Goal: Information Seeking & Learning: Learn about a topic

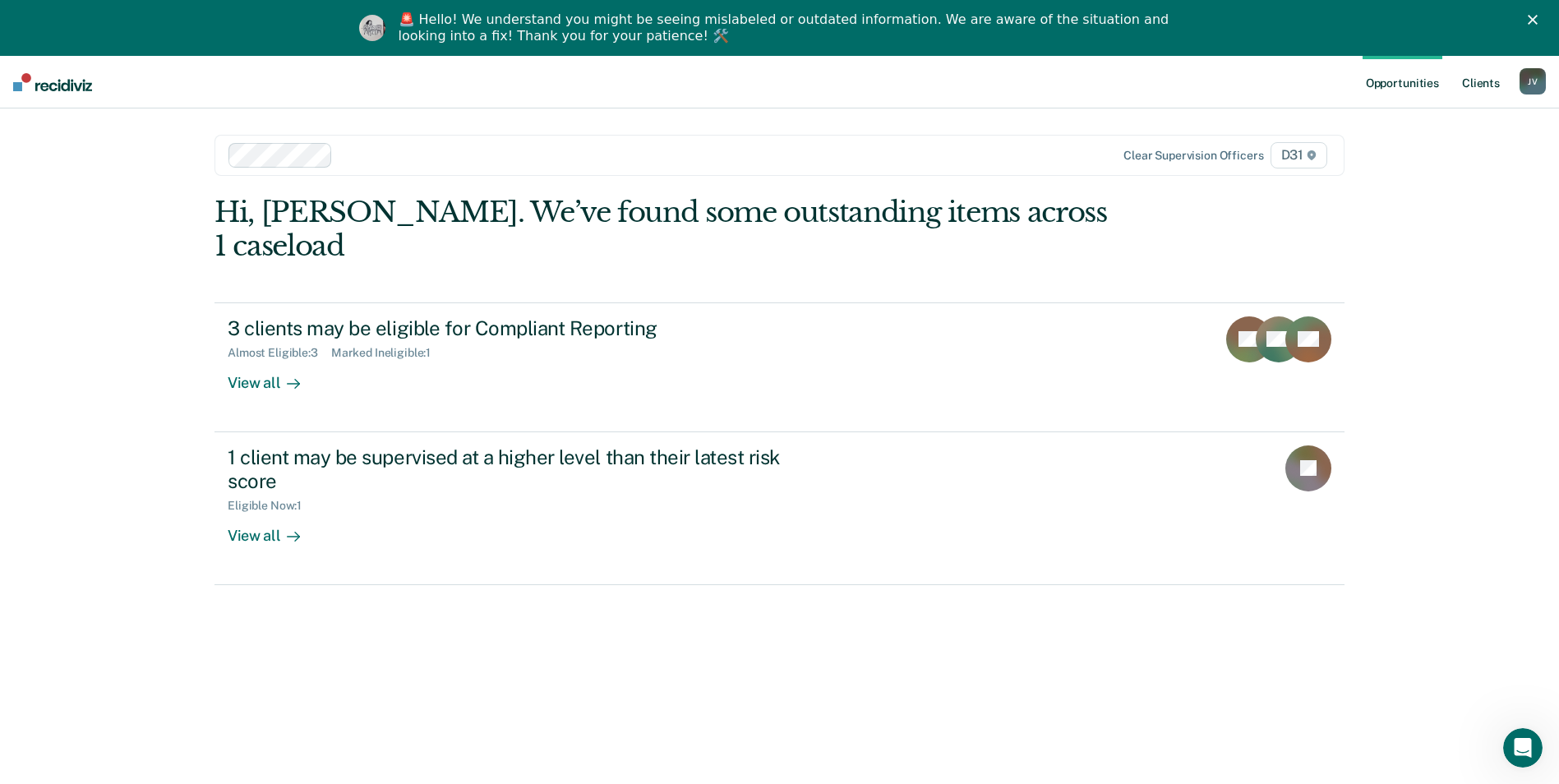
click at [1483, 82] on link "Client s" at bounding box center [1481, 82] width 45 height 52
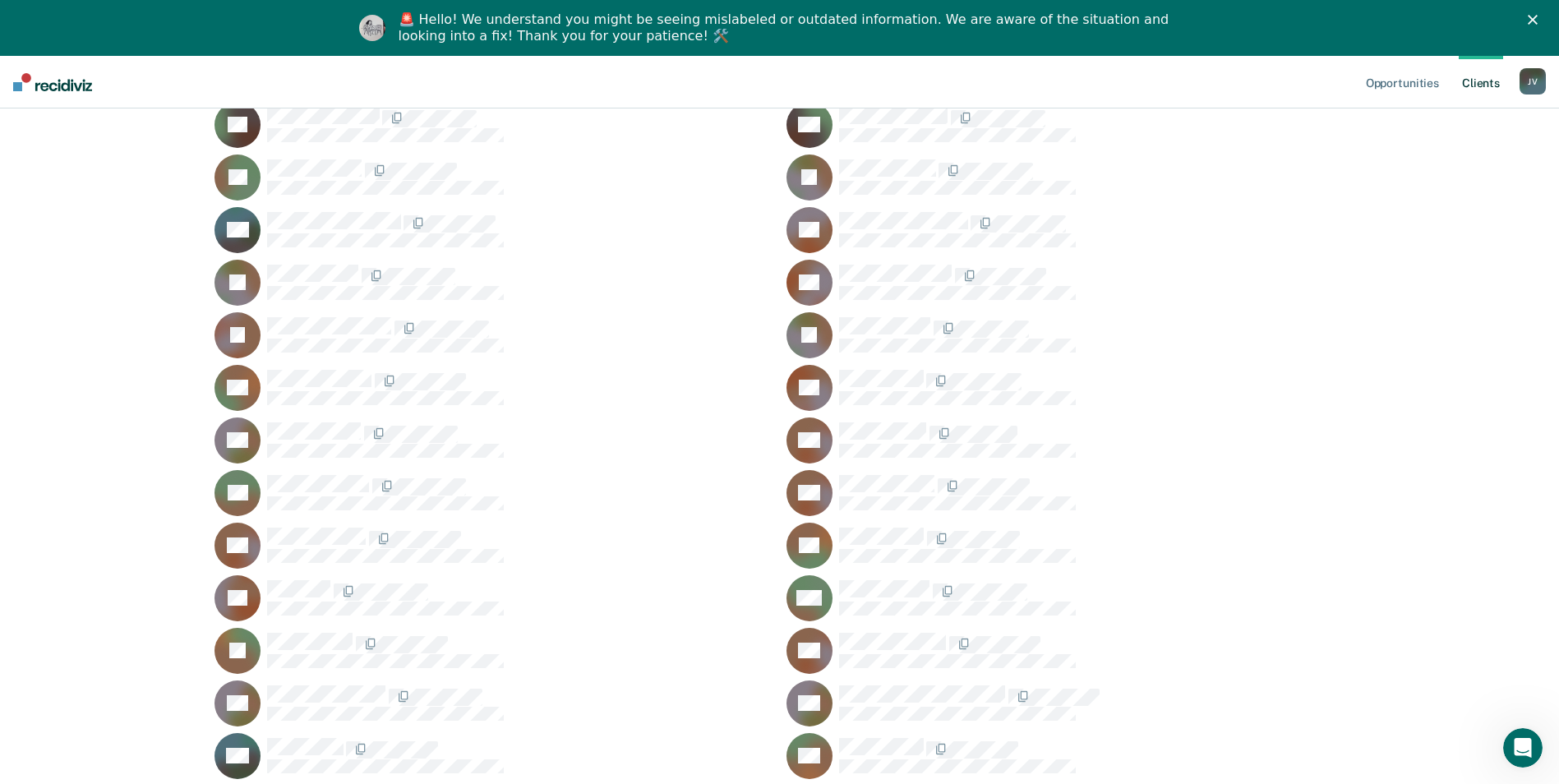
scroll to position [329, 0]
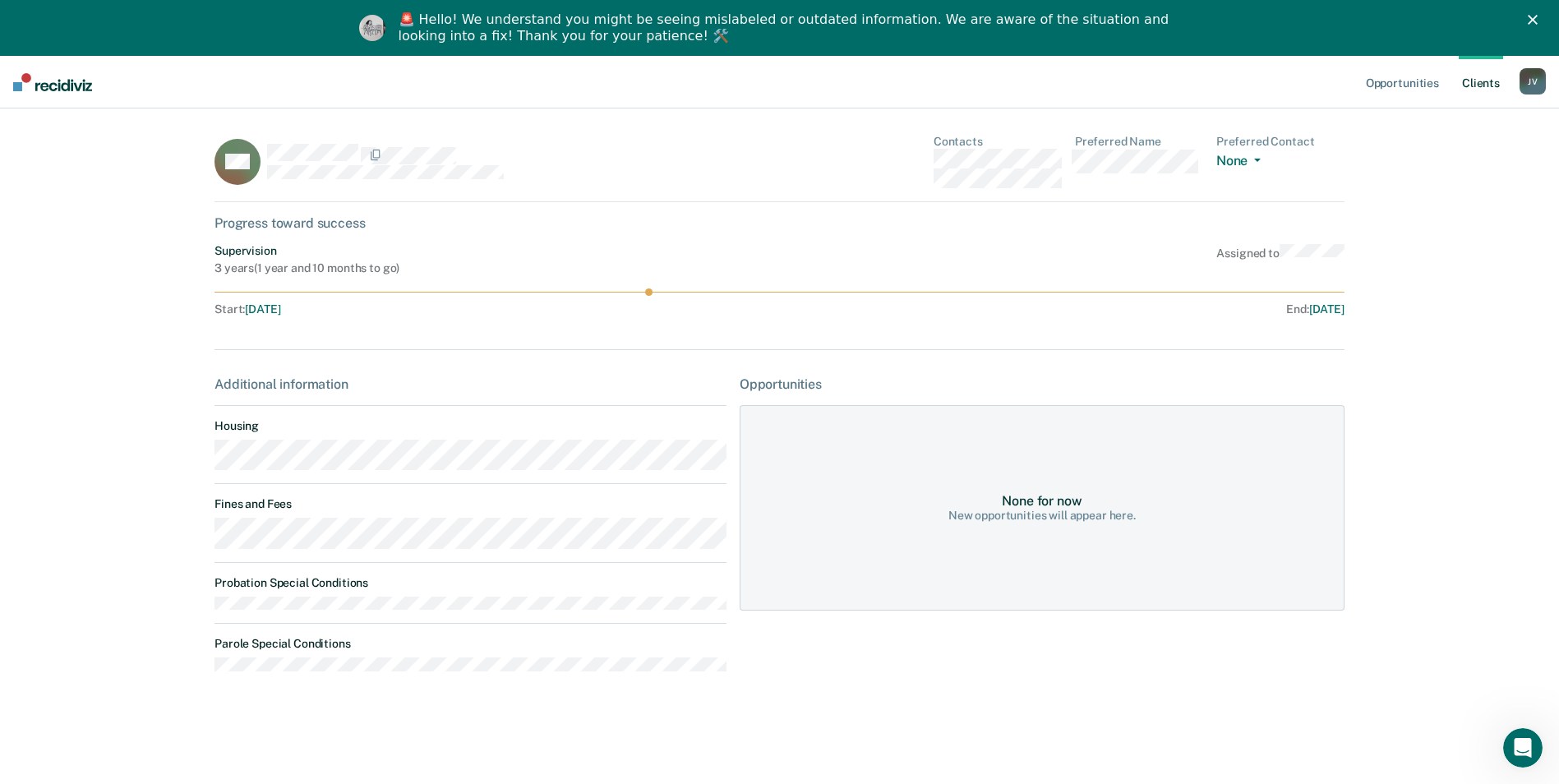
click at [1481, 84] on link "Client s" at bounding box center [1481, 82] width 45 height 52
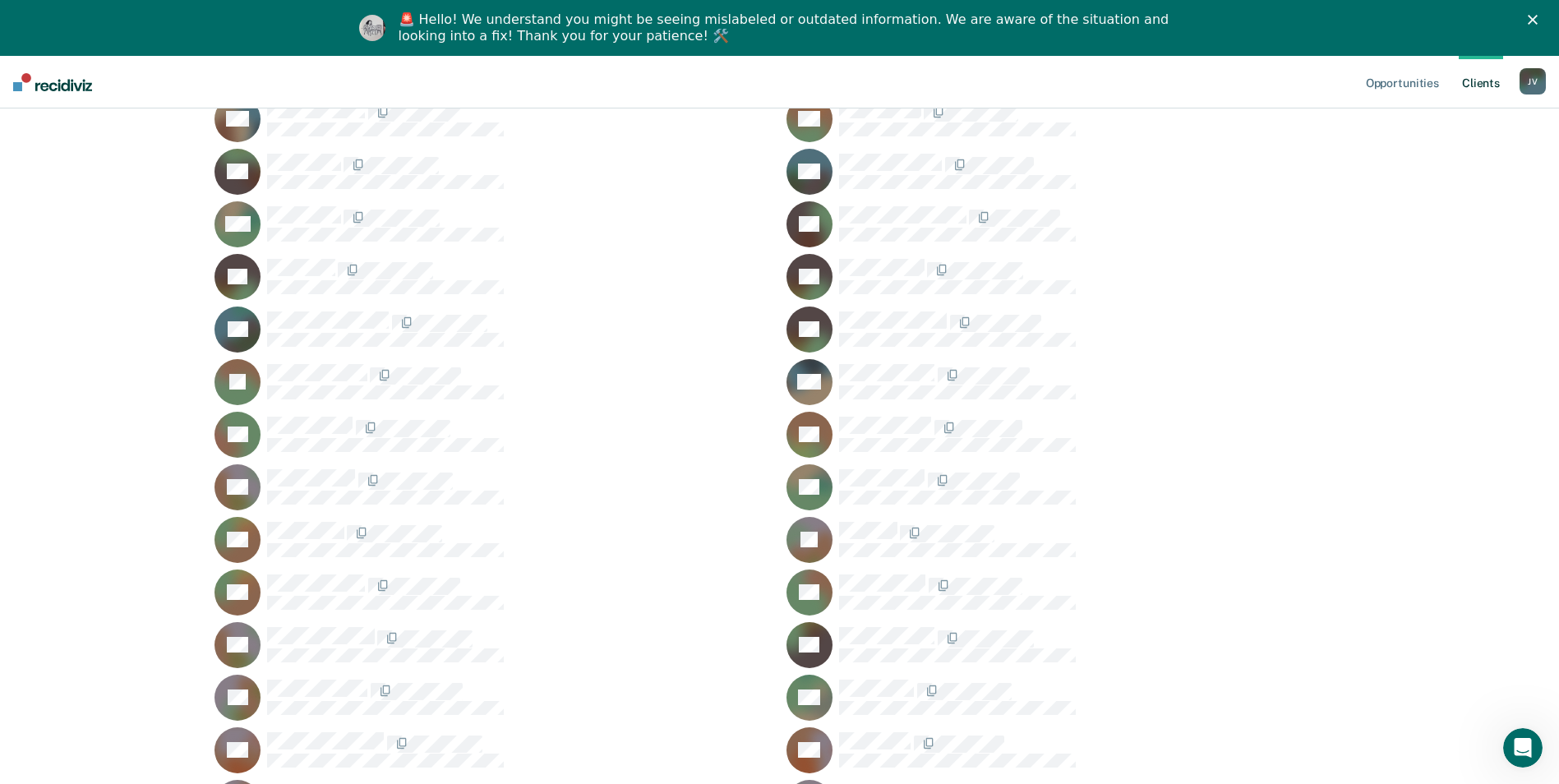
scroll to position [2712, 0]
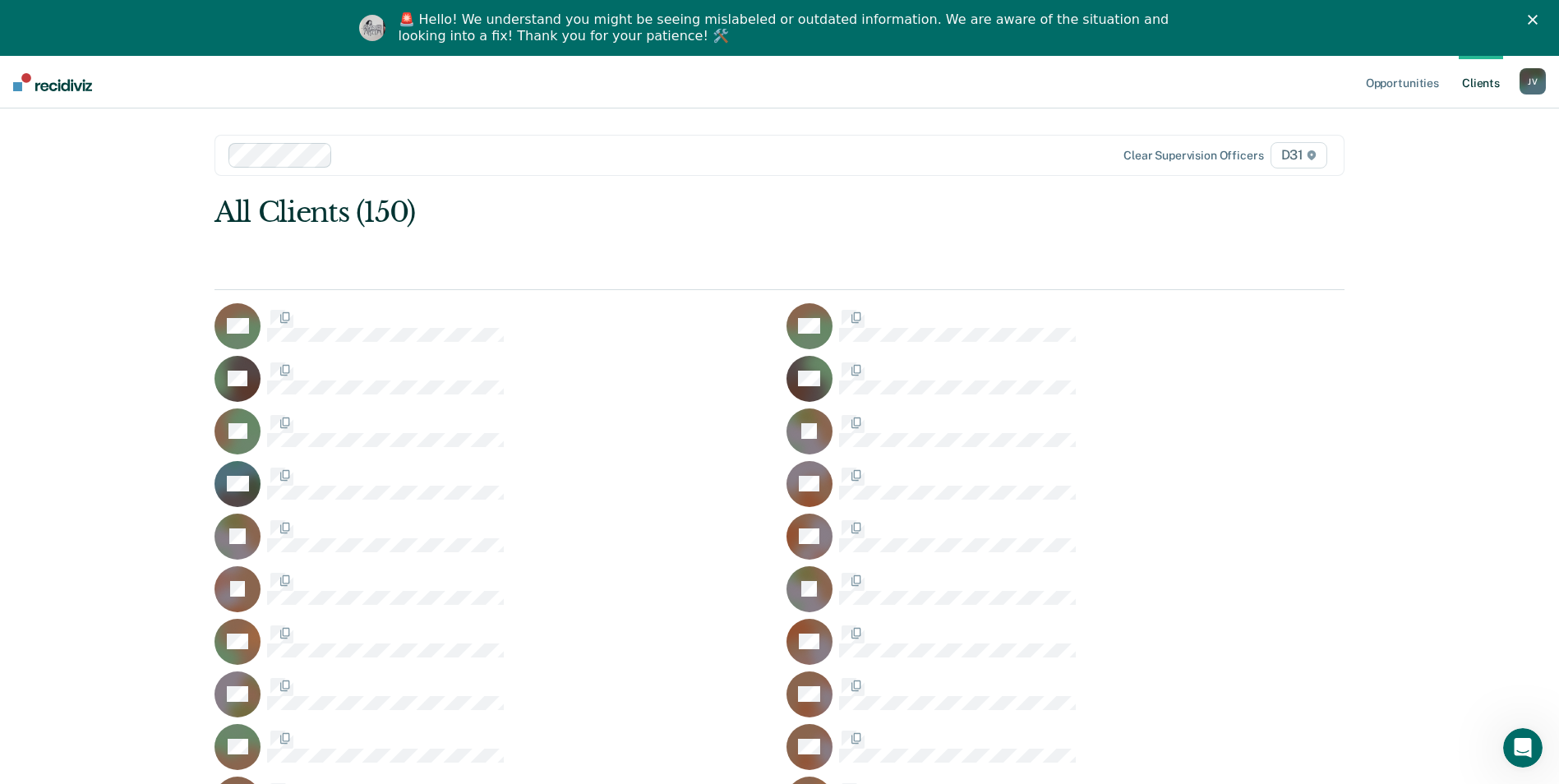
scroll to position [2712, 0]
